Goal: Transaction & Acquisition: Purchase product/service

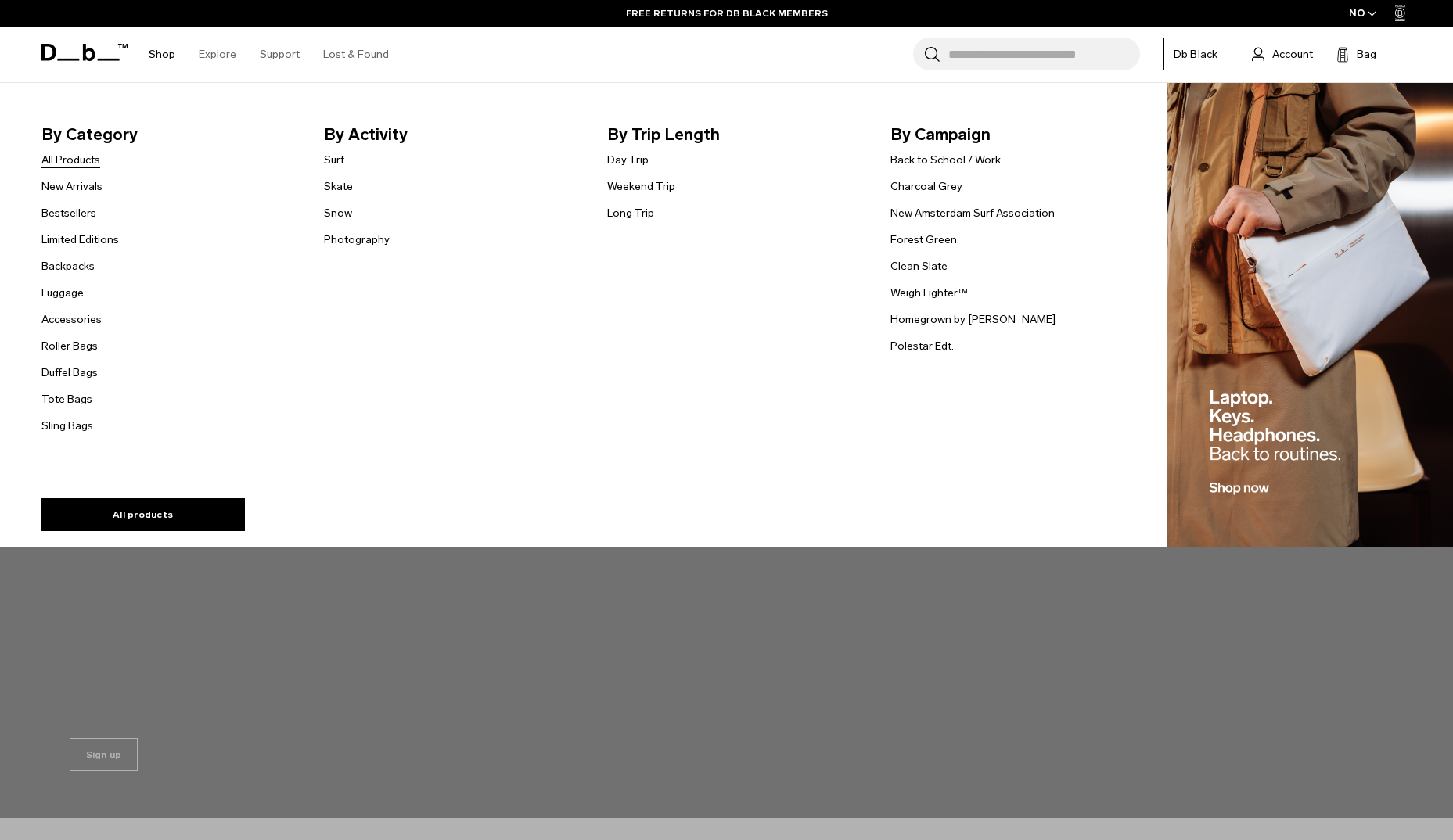
click at [84, 159] on link "All Products" at bounding box center [71, 160] width 59 height 17
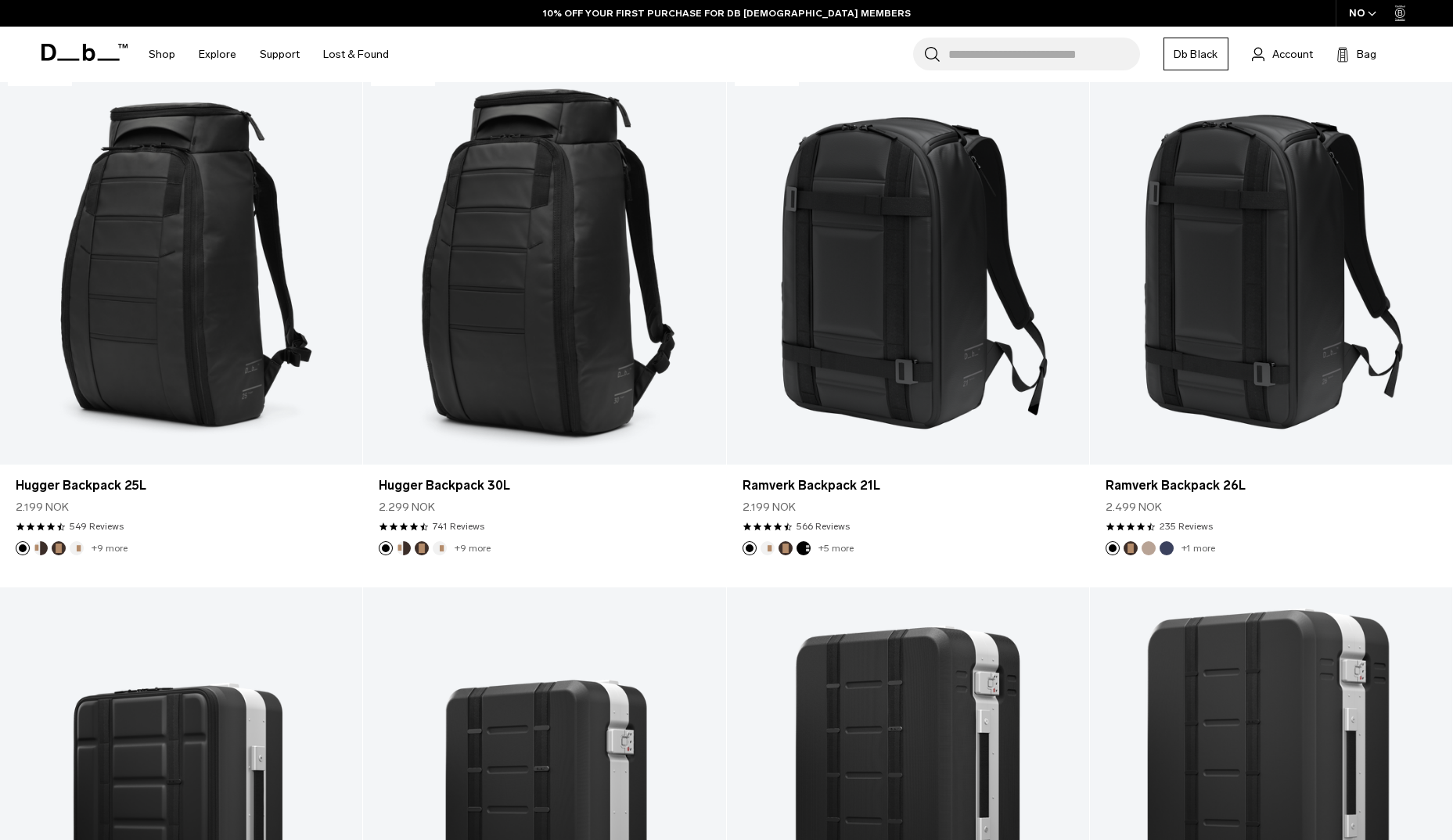
click at [1375, 13] on icon "button" at bounding box center [1372, 13] width 7 height 4
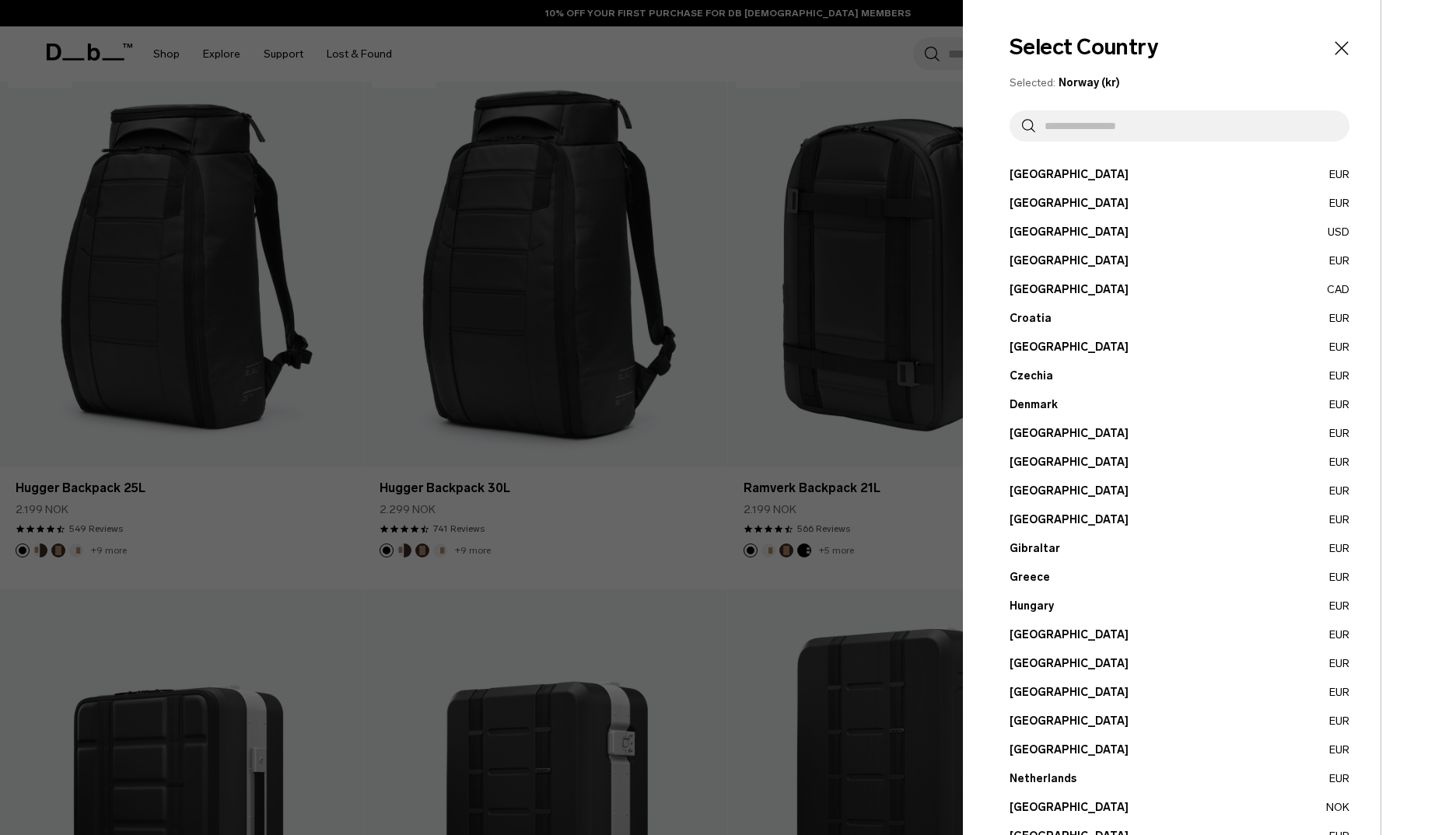
click at [1042, 518] on button "Germany EUR" at bounding box center [1180, 520] width 340 height 17
click at [1320, 518] on button "Germany EUR" at bounding box center [1180, 520] width 340 height 17
click at [1048, 520] on button "Germany EUR" at bounding box center [1180, 520] width 340 height 17
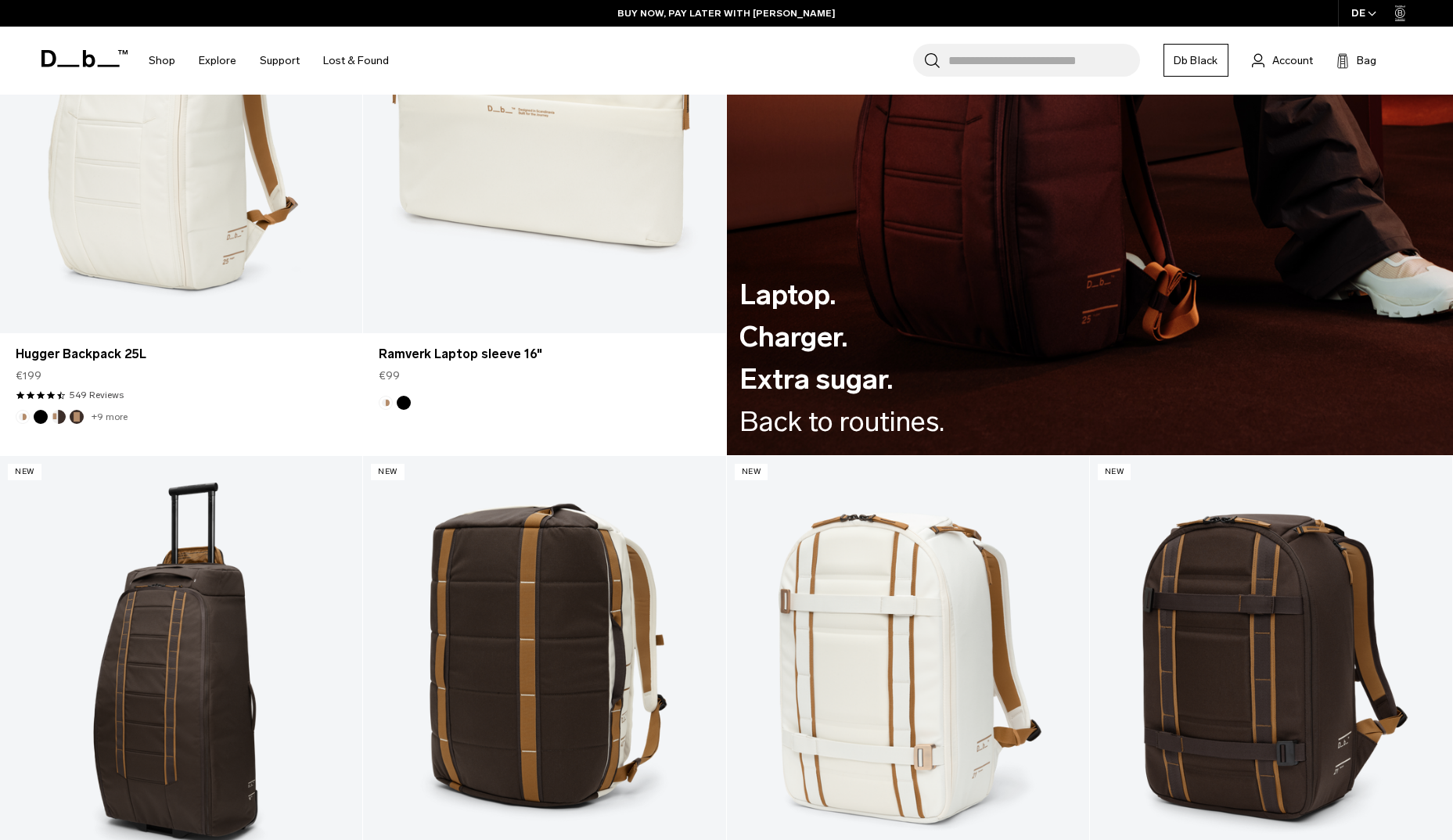
scroll to position [3149, 0]
